Goal: Task Accomplishment & Management: Manage account settings

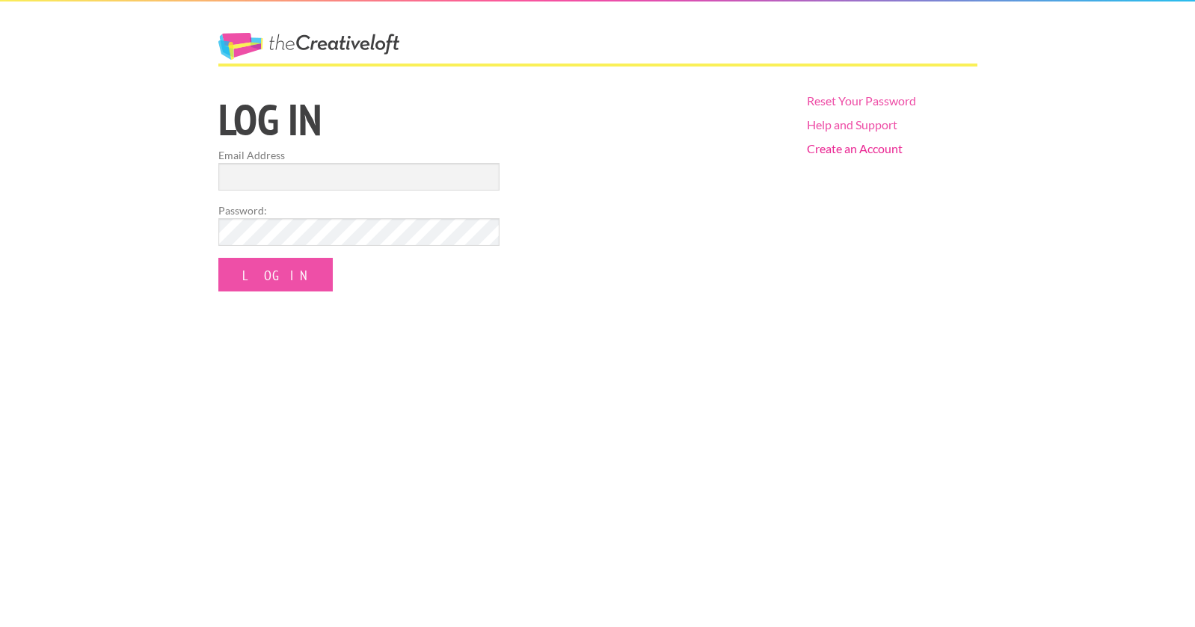
click at [829, 145] on link "Create an Account" at bounding box center [855, 148] width 96 height 14
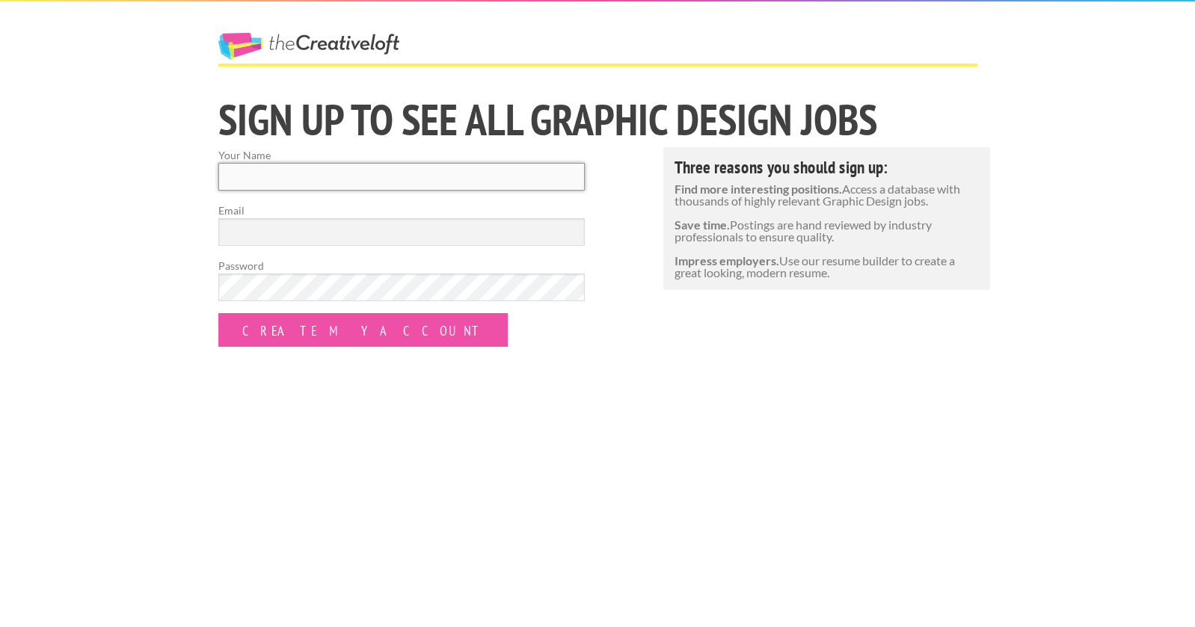
drag, startPoint x: 236, startPoint y: 169, endPoint x: 256, endPoint y: 169, distance: 19.4
click at [577, 174] on input "Your Name" at bounding box center [401, 177] width 366 height 28
click at [574, 176] on input "Your Name" at bounding box center [401, 177] width 366 height 28
type input "[PERSON_NAME]"
type input "[EMAIL_ADDRESS][DOMAIN_NAME]"
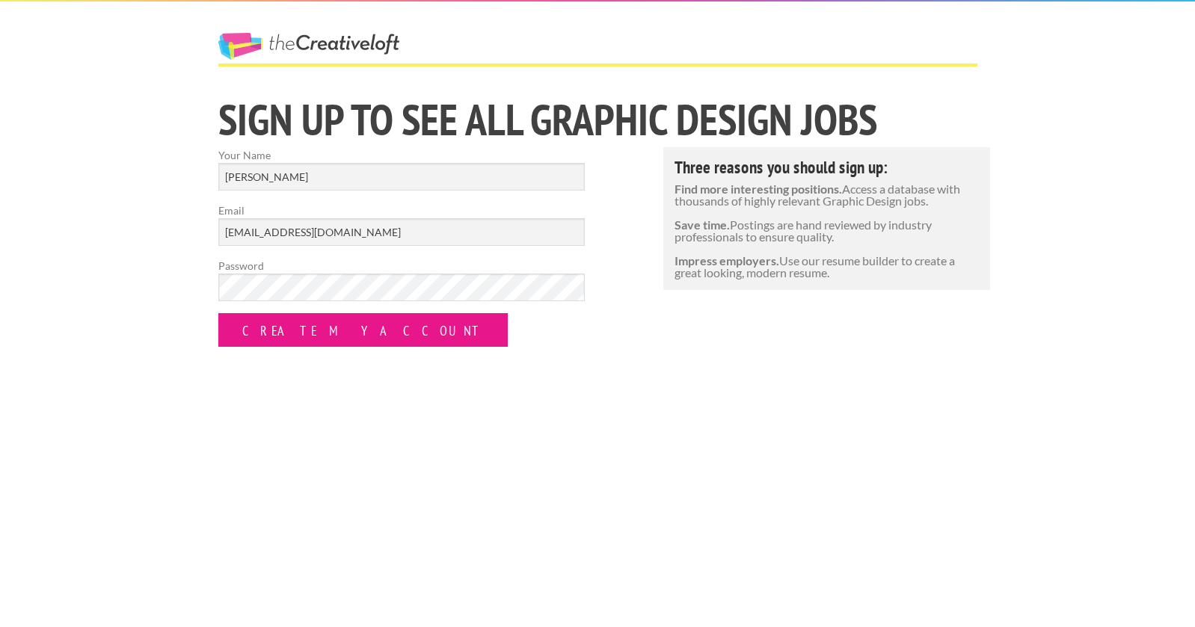
click at [295, 331] on input "Create my Account" at bounding box center [362, 330] width 289 height 34
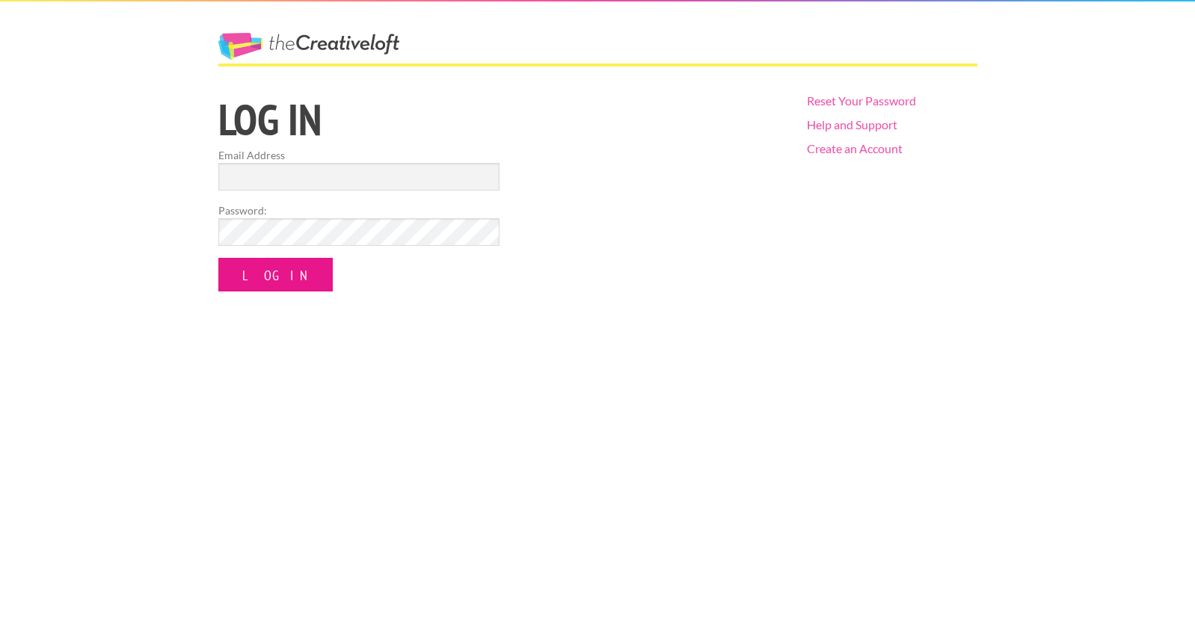
drag, startPoint x: 264, startPoint y: 273, endPoint x: 283, endPoint y: 271, distance: 18.8
click at [264, 274] on input "Log In" at bounding box center [275, 275] width 114 height 34
type input "johnt"
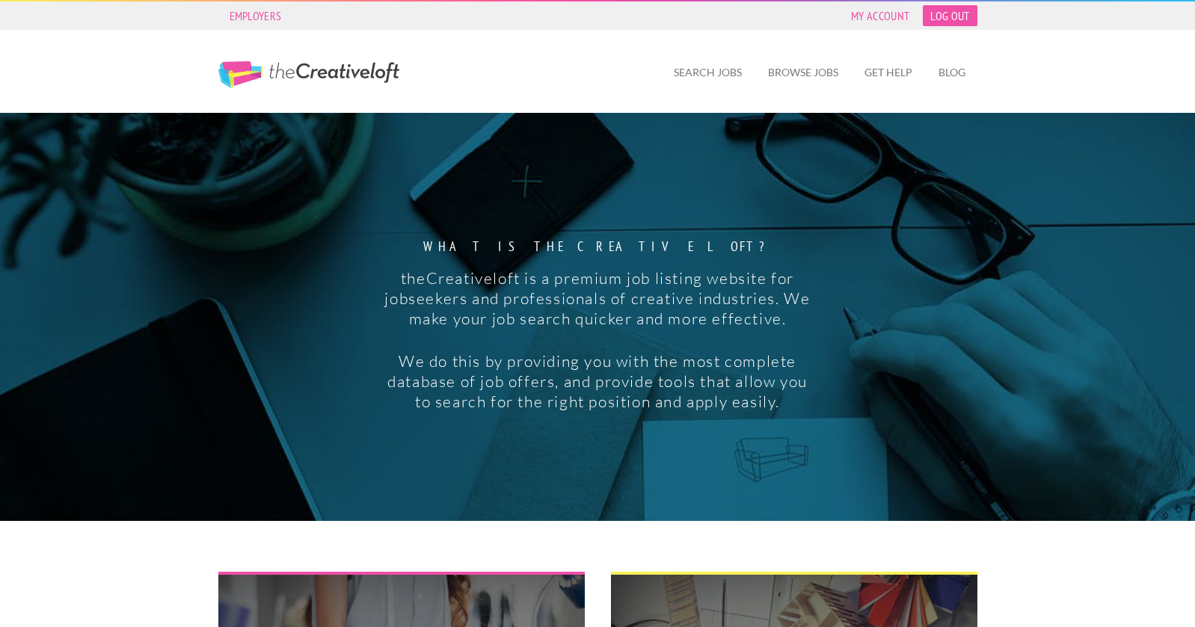
click at [956, 15] on link "Log Out" at bounding box center [950, 15] width 54 height 21
